Goal: Transaction & Acquisition: Obtain resource

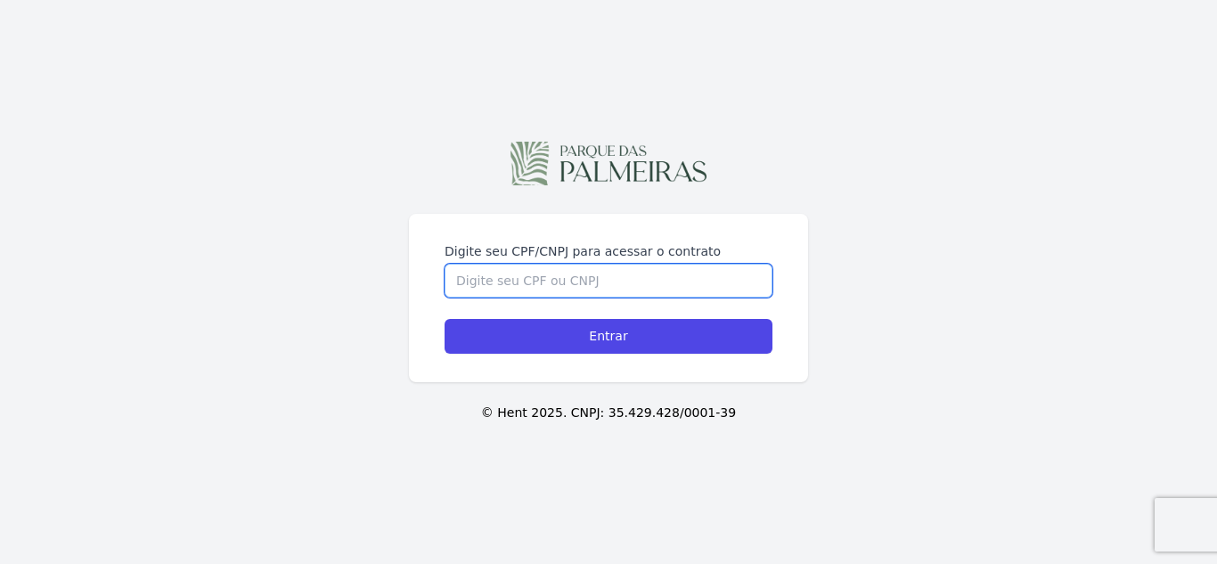
click at [535, 282] on input "Digite seu CPF/CNPJ para acessar o contrato" at bounding box center [609, 281] width 328 height 34
type input "1"
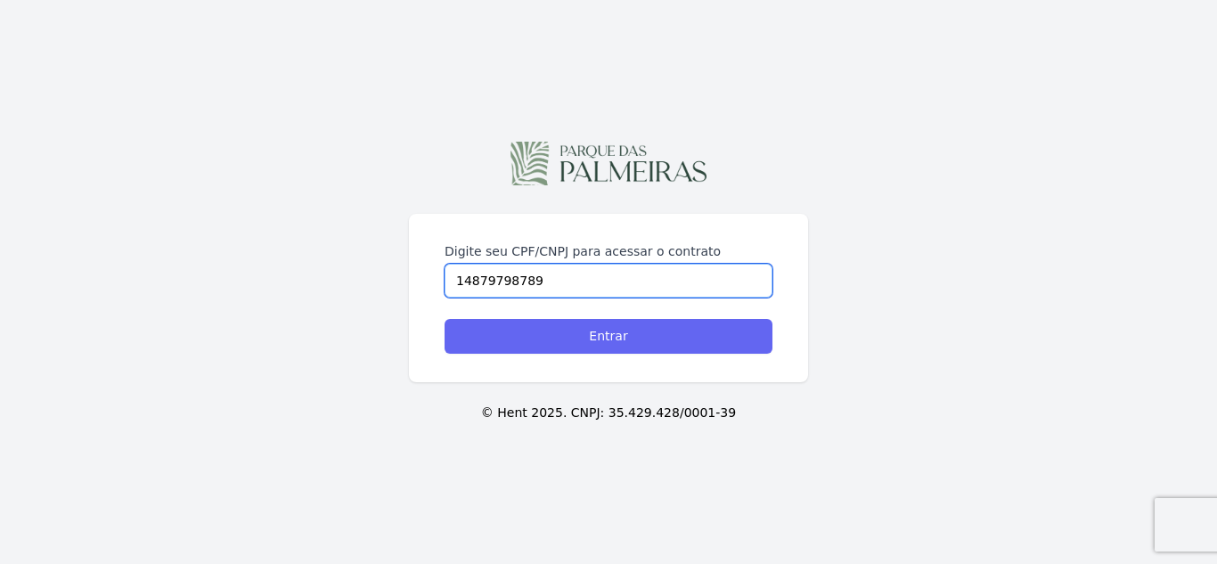
type input "14879798789"
click at [557, 338] on input "Entrar" at bounding box center [609, 336] width 328 height 35
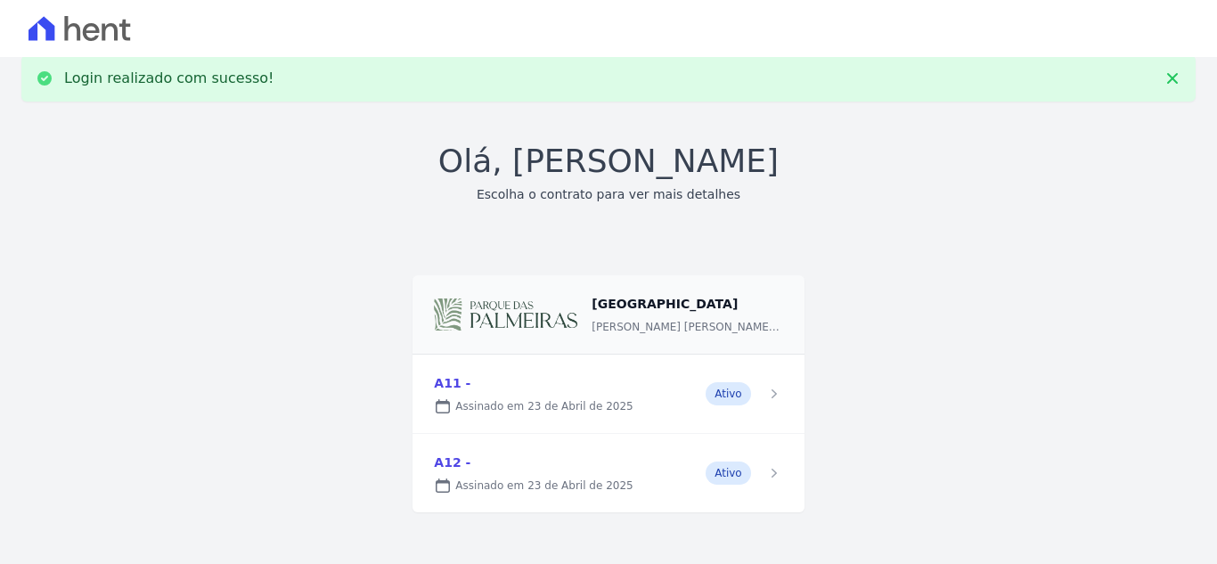
scroll to position [29, 0]
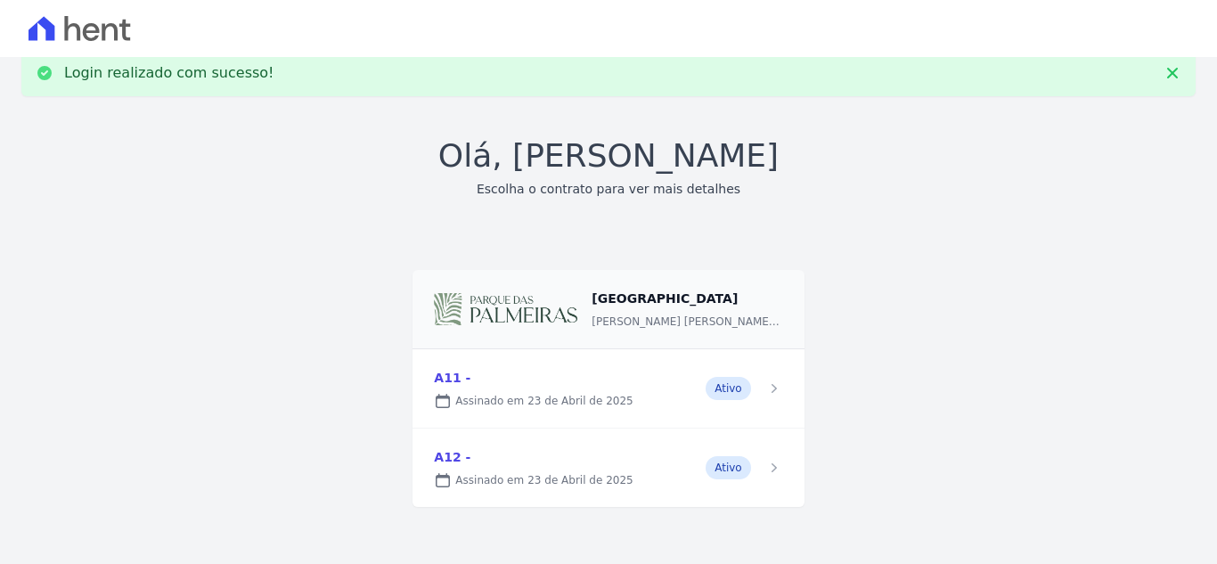
click at [756, 386] on link at bounding box center [608, 388] width 391 height 78
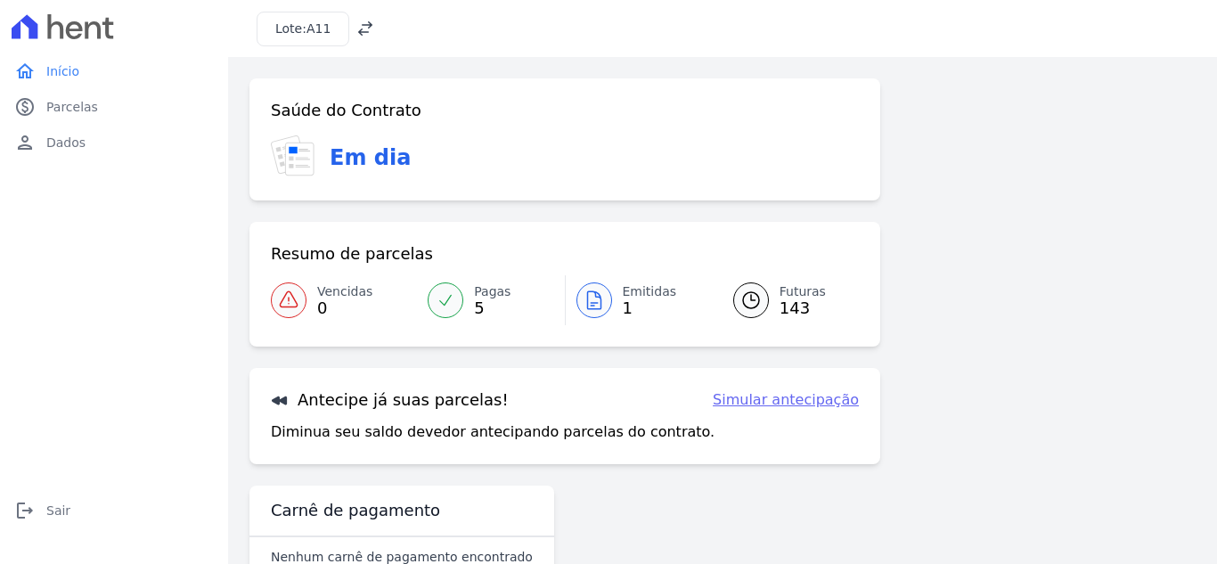
click at [589, 299] on icon at bounding box center [594, 300] width 21 height 21
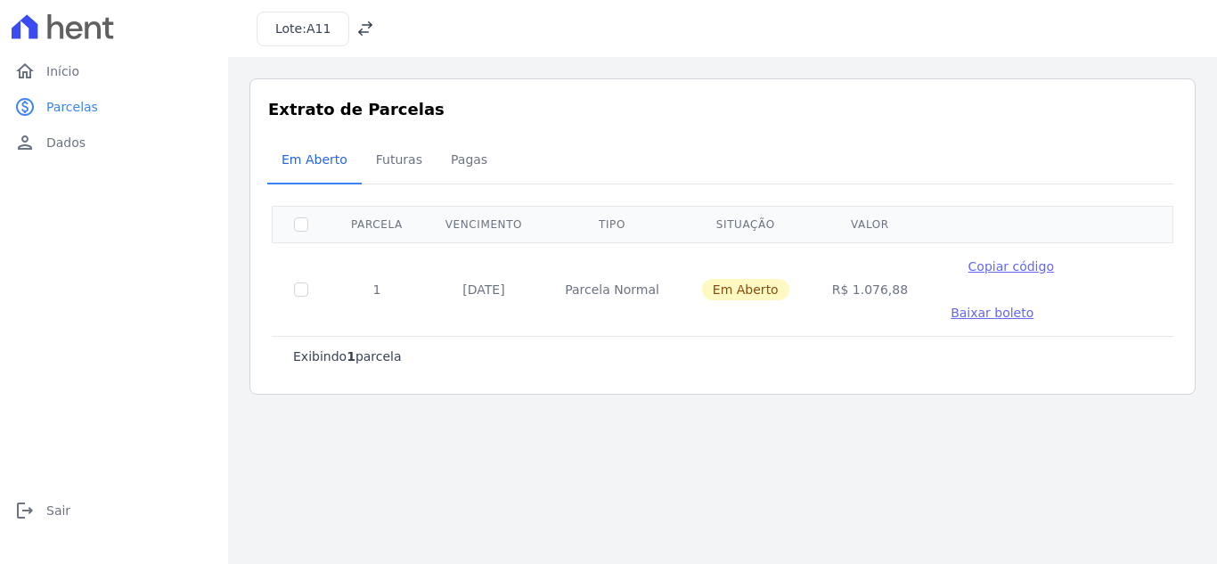
click at [963, 310] on span "Baixar boleto" at bounding box center [992, 313] width 83 height 14
click at [298, 30] on h3 "Lote: A11" at bounding box center [302, 29] width 55 height 19
click at [313, 30] on span "A11" at bounding box center [319, 28] width 24 height 14
click at [360, 28] on icon at bounding box center [366, 29] width 18 height 18
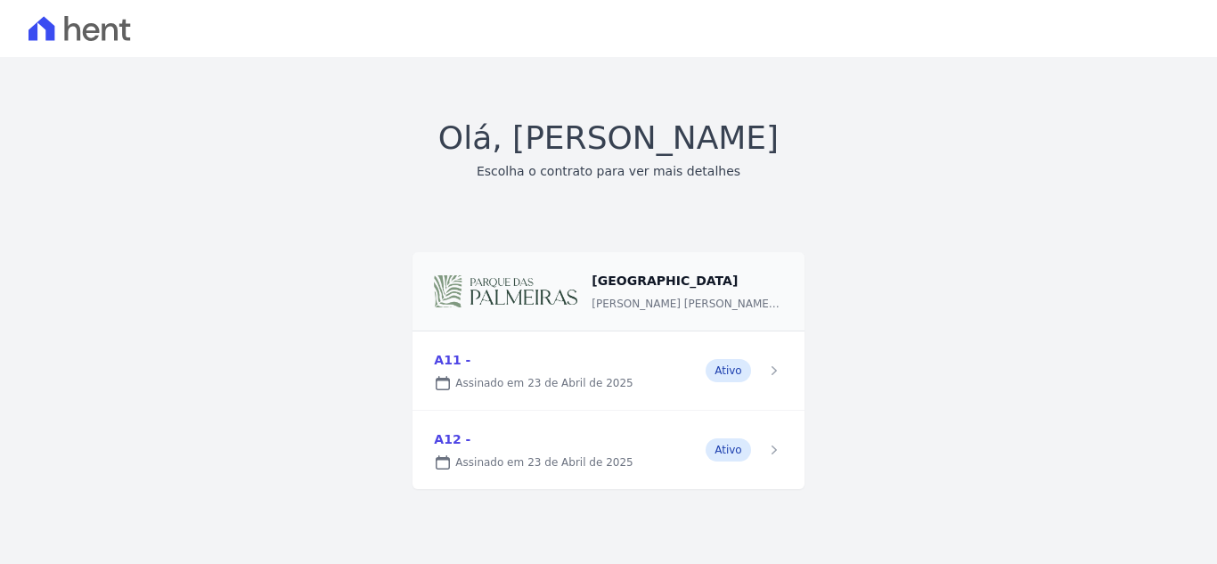
click at [736, 463] on link at bounding box center [608, 450] width 391 height 78
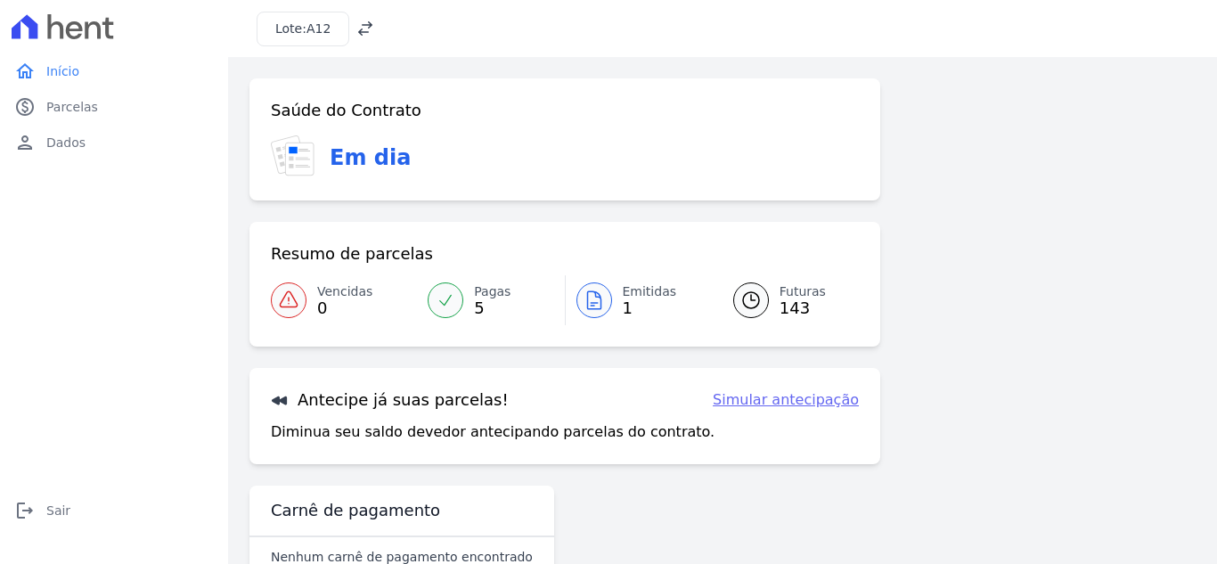
click at [587, 291] on icon at bounding box center [593, 300] width 13 height 18
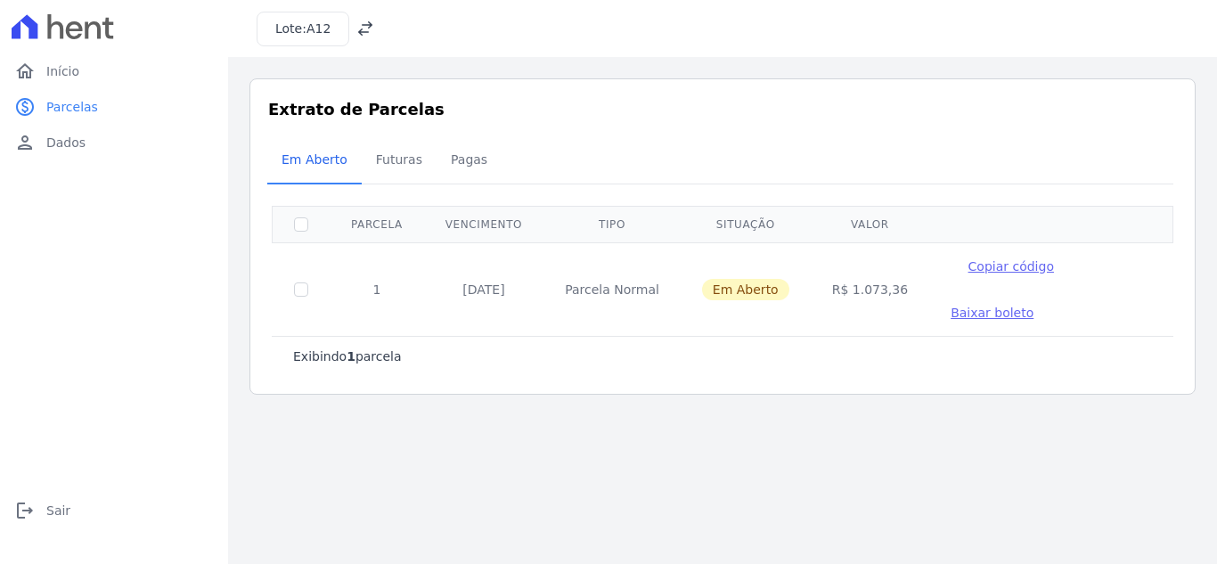
click at [951, 311] on span "Baixar boleto" at bounding box center [992, 313] width 83 height 14
click at [83, 101] on span "Parcelas" at bounding box center [72, 107] width 52 height 18
click at [360, 29] on icon at bounding box center [366, 29] width 18 height 18
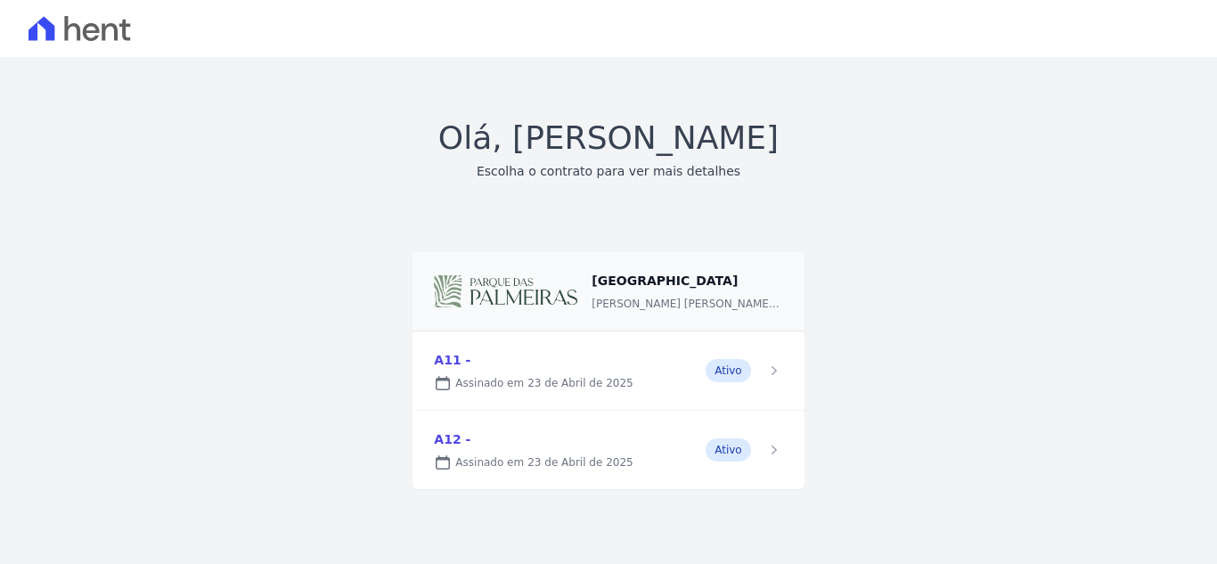
click at [635, 387] on link at bounding box center [608, 371] width 391 height 78
click at [565, 452] on link at bounding box center [608, 450] width 391 height 78
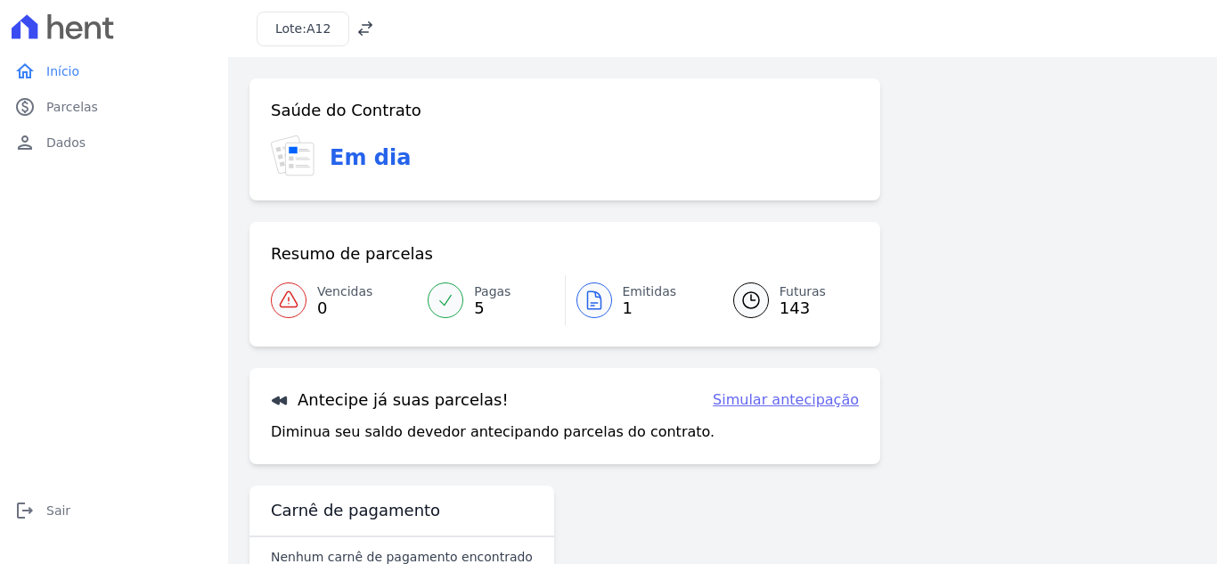
click at [448, 297] on icon at bounding box center [446, 300] width 12 height 10
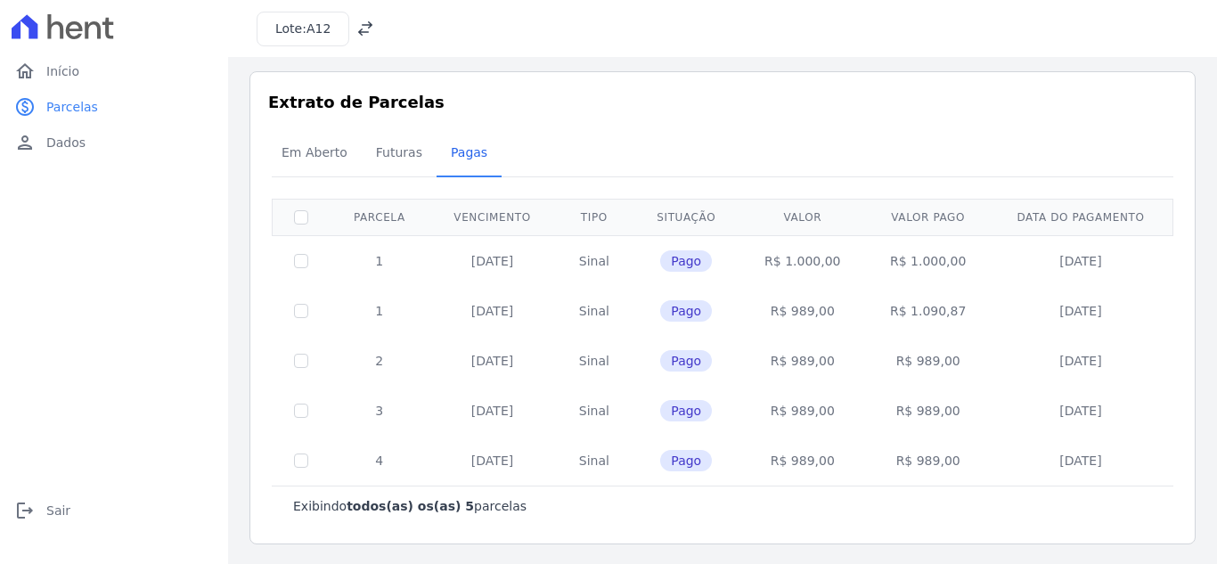
scroll to position [9, 0]
click at [393, 168] on span "Futuras" at bounding box center [399, 151] width 68 height 36
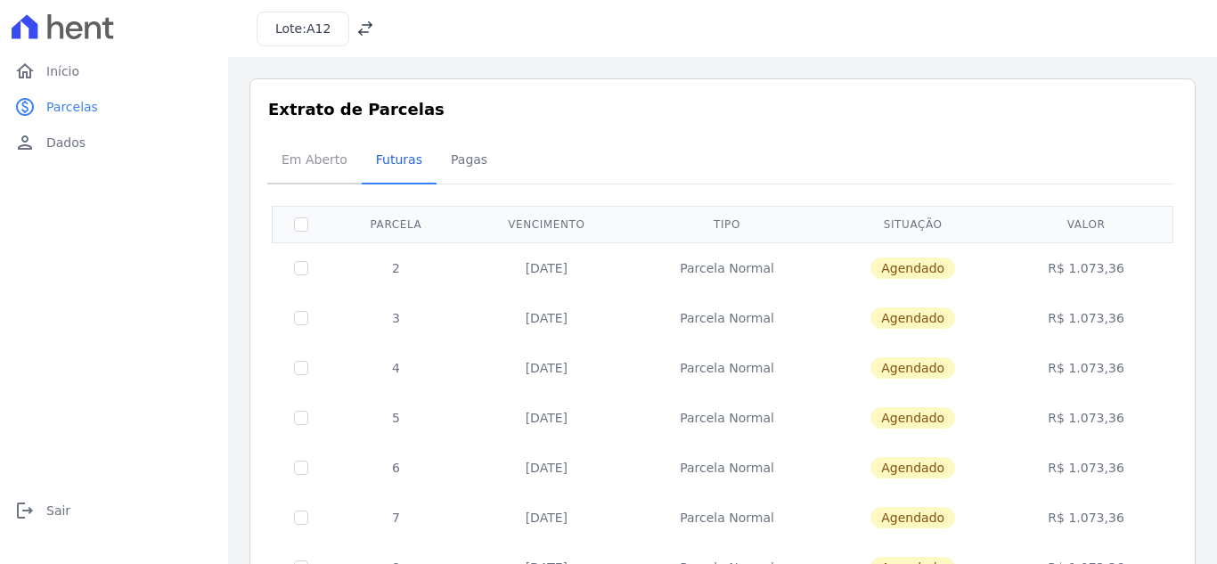
click at [288, 160] on span "Em Aberto" at bounding box center [314, 160] width 87 height 36
